Goal: Task Accomplishment & Management: Use online tool/utility

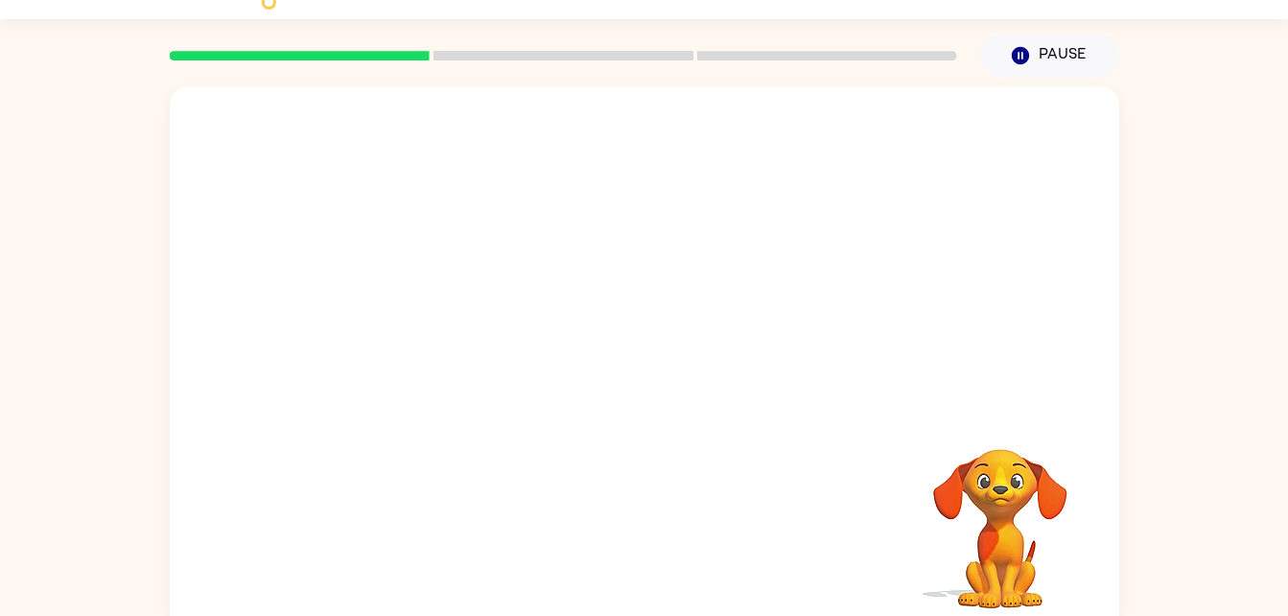
scroll to position [58, 0]
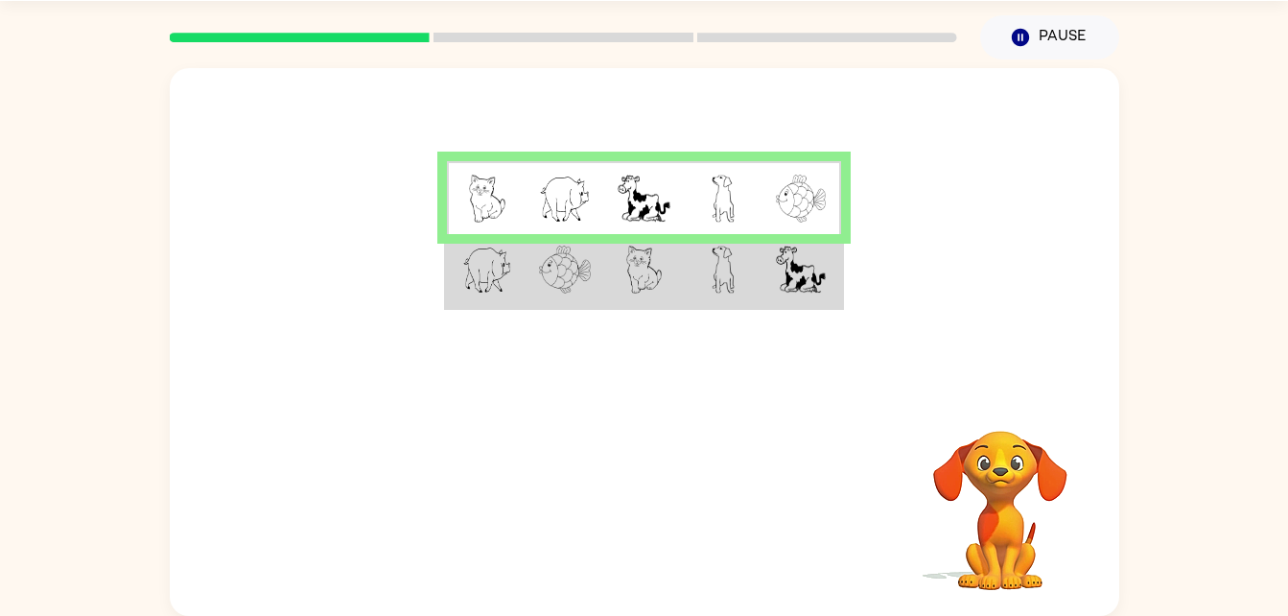
click at [482, 290] on img at bounding box center [487, 269] width 50 height 48
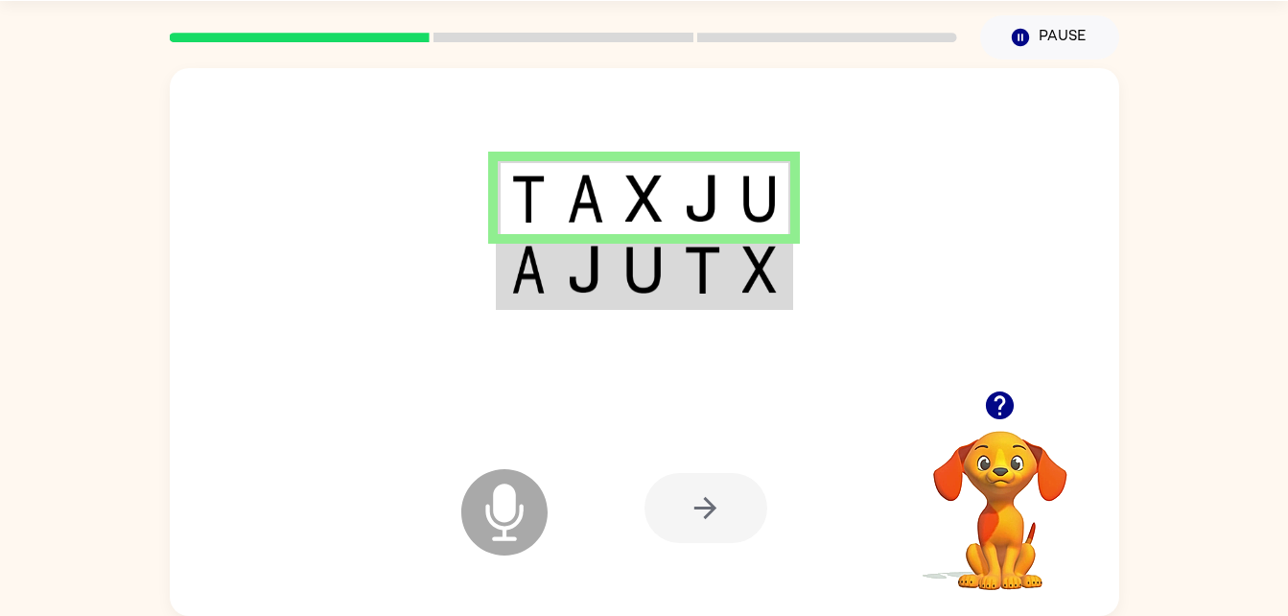
click at [553, 280] on td at bounding box center [527, 271] width 58 height 74
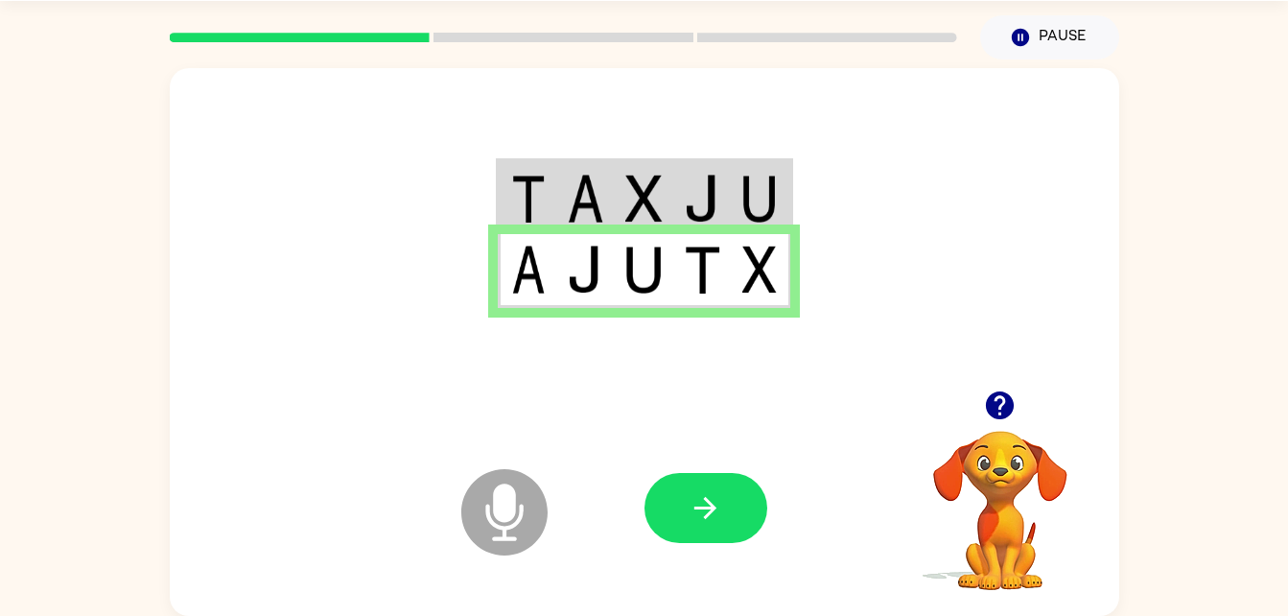
click at [688, 508] on icon "button" at bounding box center [705, 508] width 34 height 34
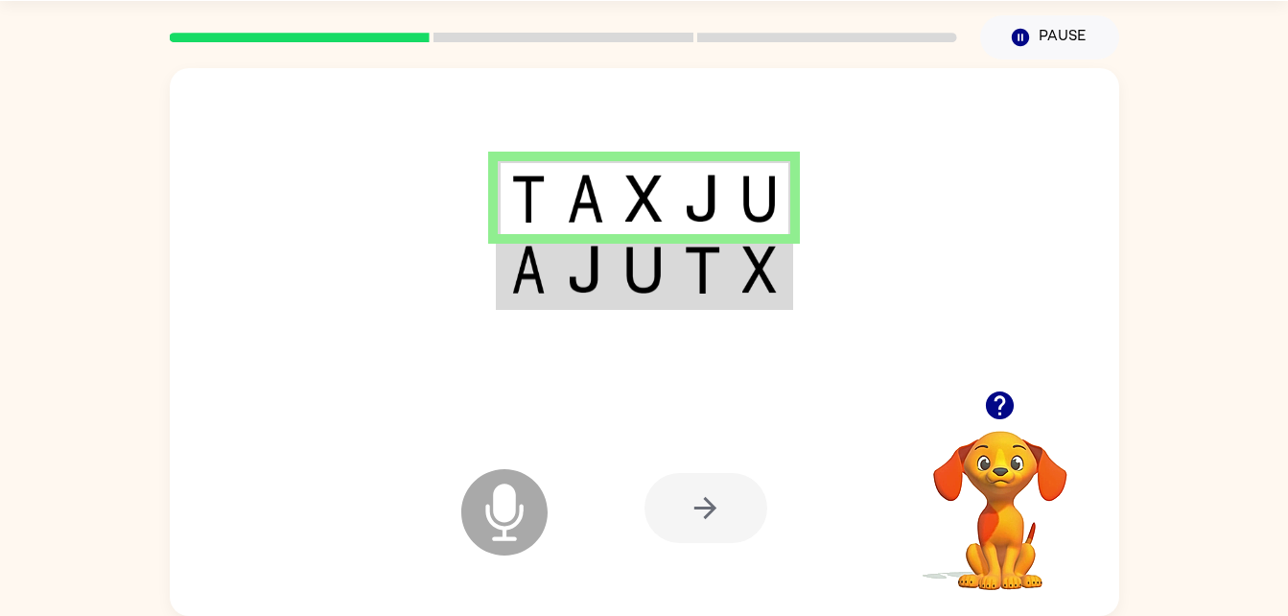
click at [524, 516] on icon at bounding box center [504, 512] width 86 height 86
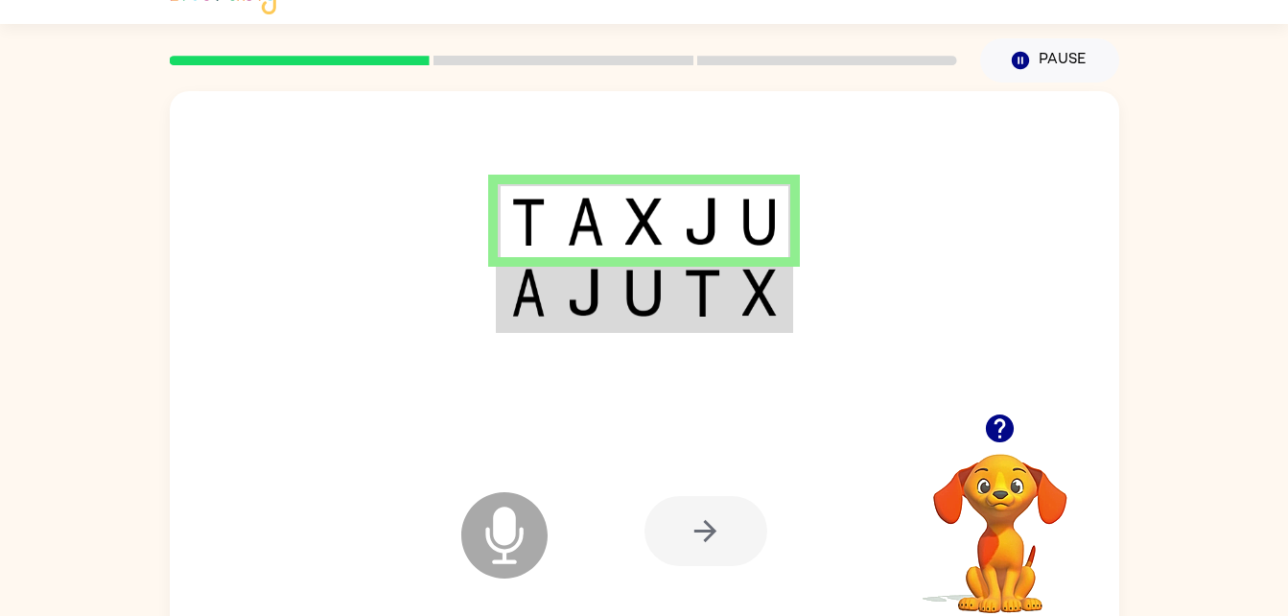
scroll to position [0, 0]
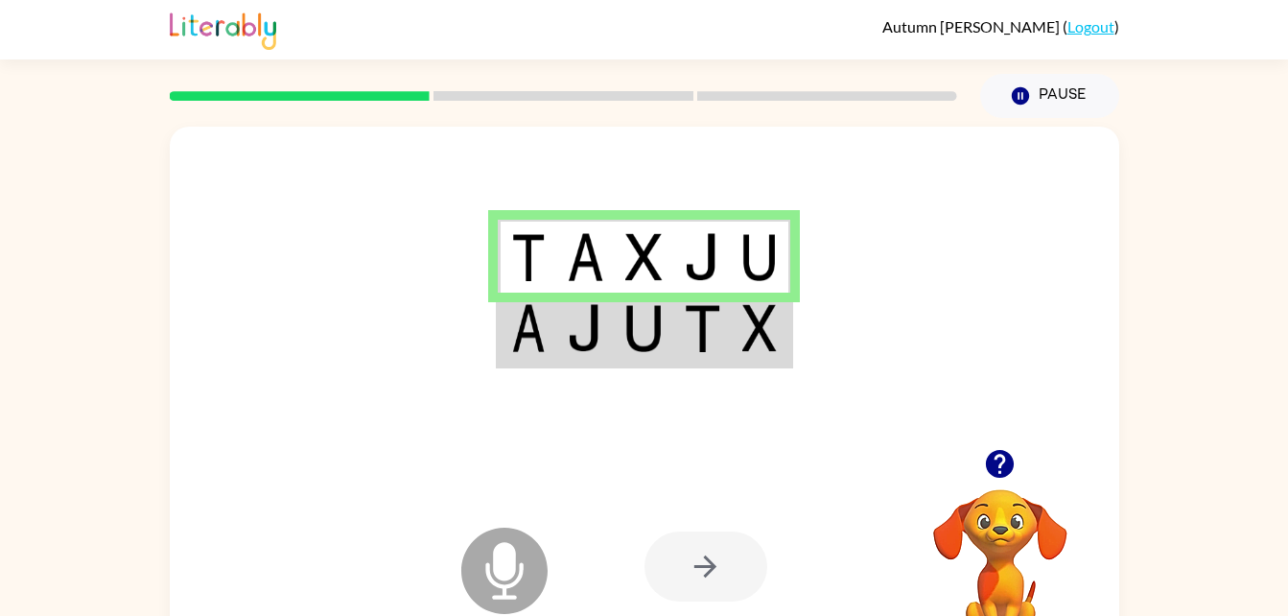
click at [500, 572] on icon "Microphone The Microphone is here when it is your turn to talk" at bounding box center [600, 595] width 288 height 144
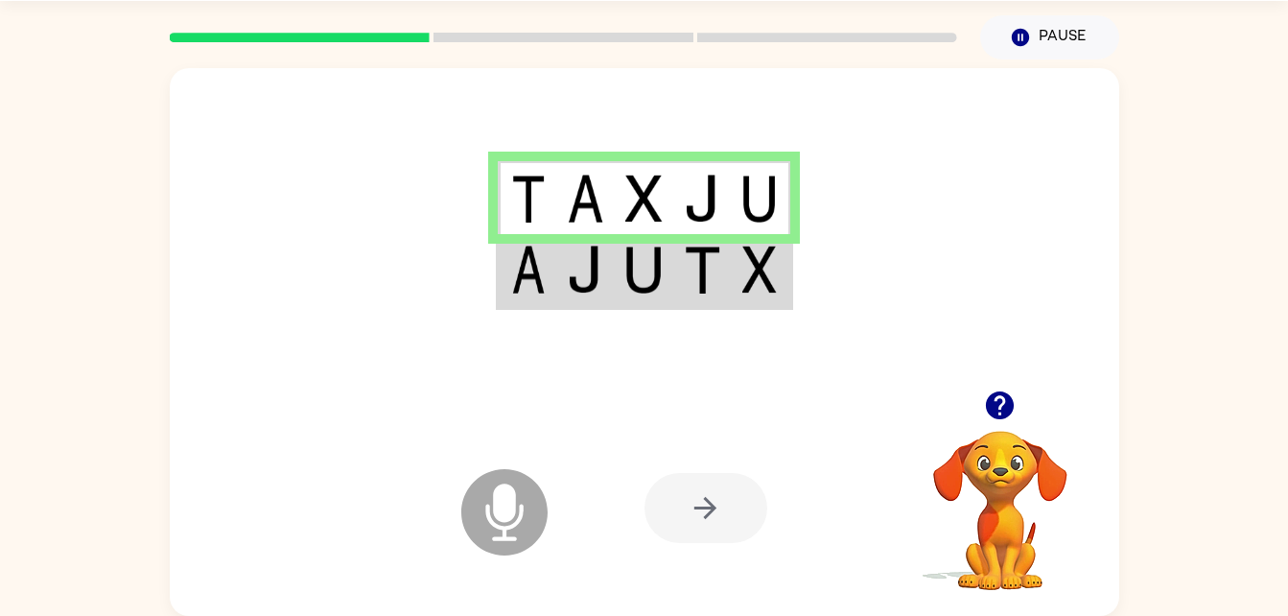
click at [1068, 39] on button "Pause Pause" at bounding box center [1049, 37] width 139 height 44
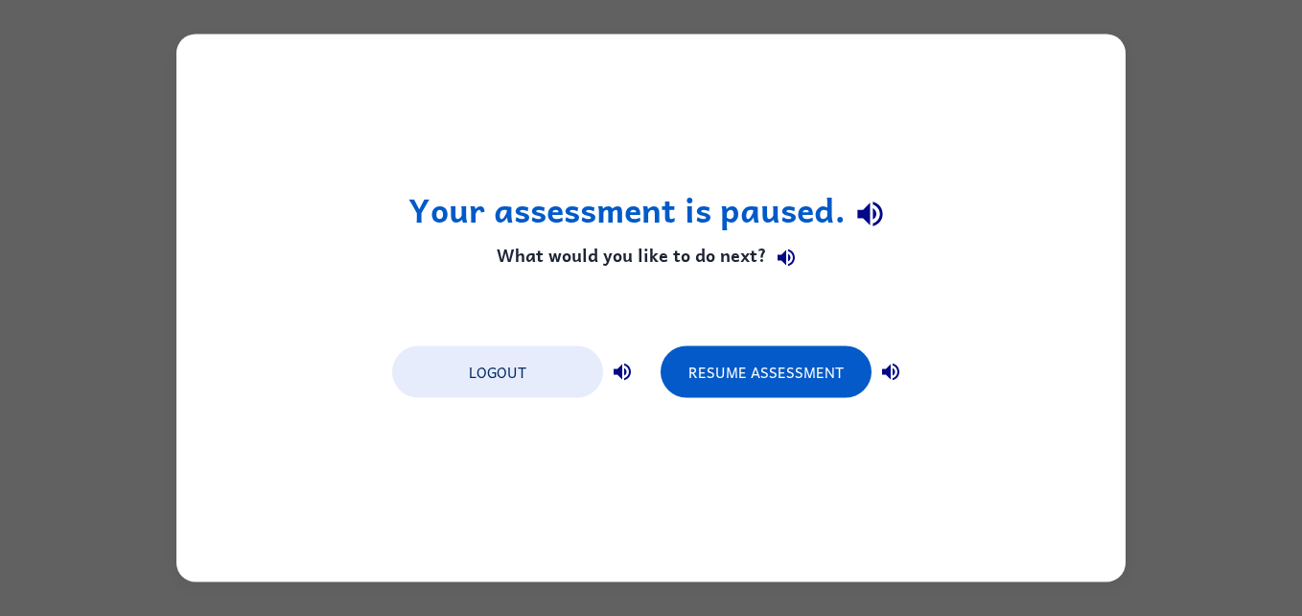
click at [826, 376] on button "Resume Assessment" at bounding box center [766, 372] width 211 height 52
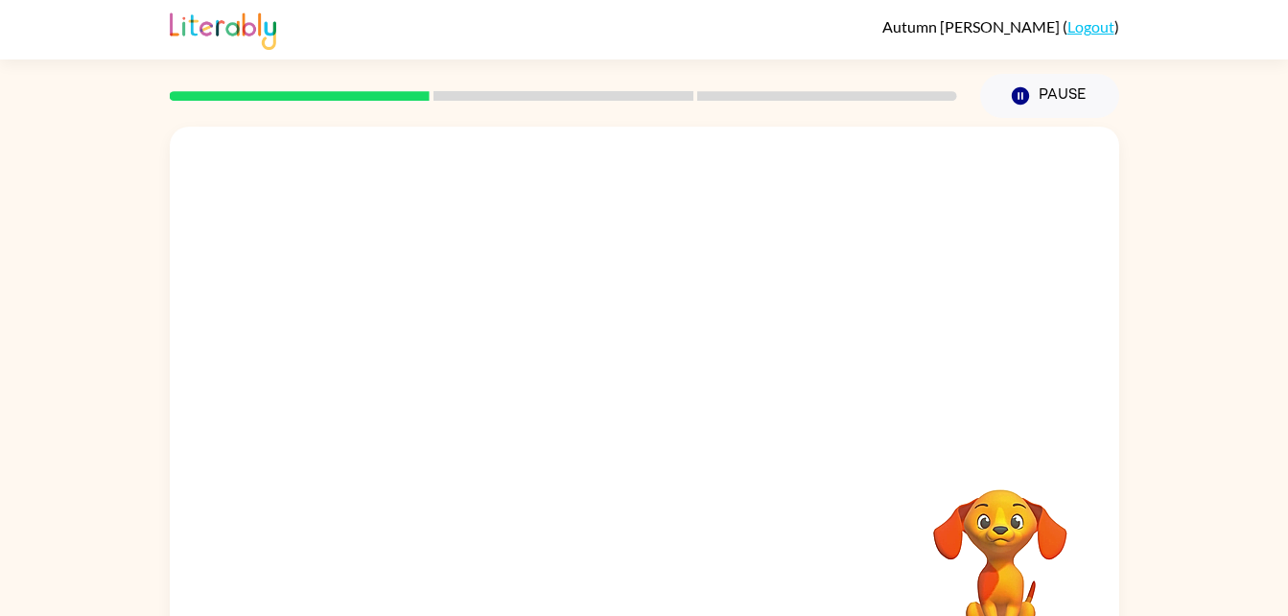
scroll to position [58, 0]
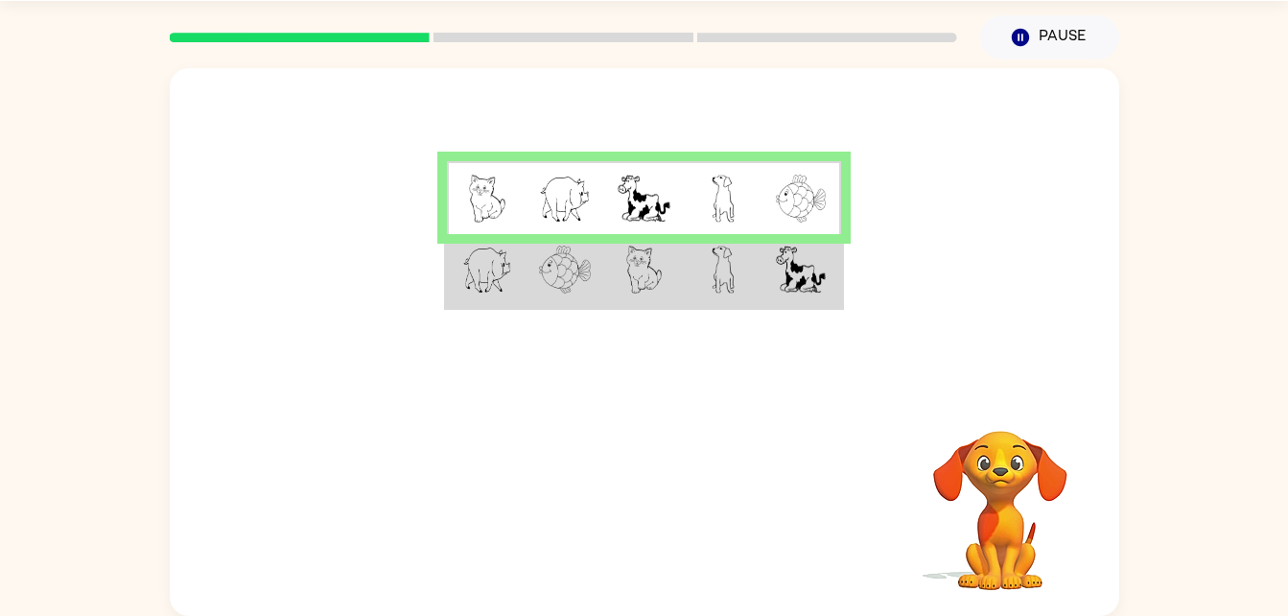
click at [770, 269] on td at bounding box center [801, 271] width 79 height 74
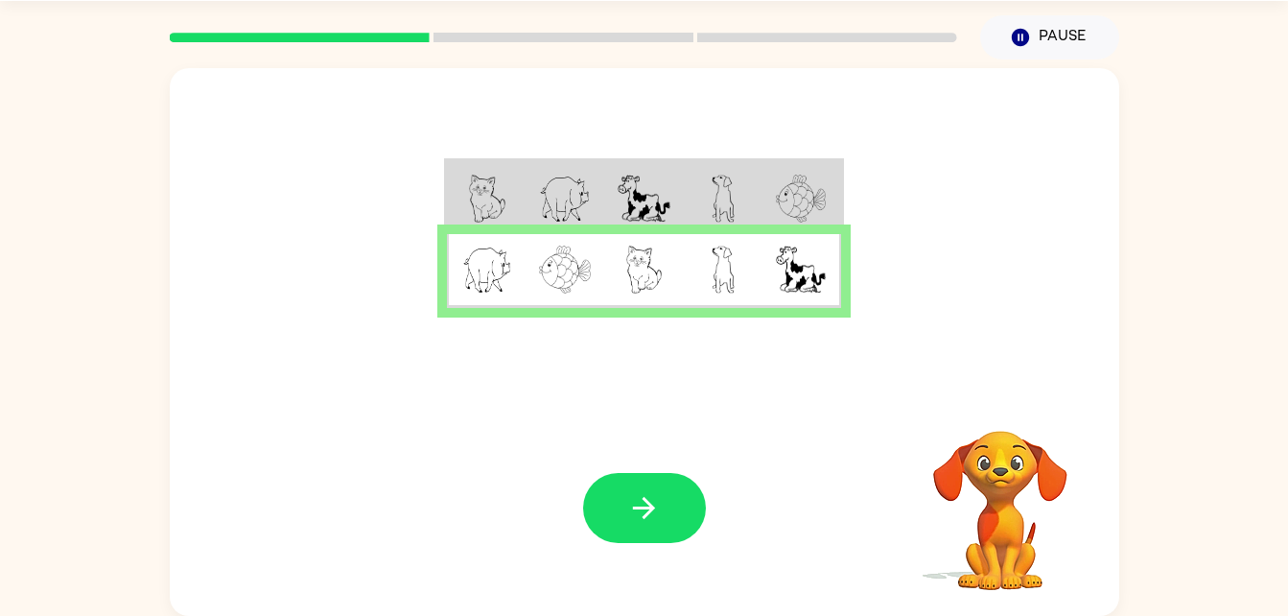
click at [677, 520] on button "button" at bounding box center [644, 508] width 123 height 70
